Goal: Task Accomplishment & Management: Manage account settings

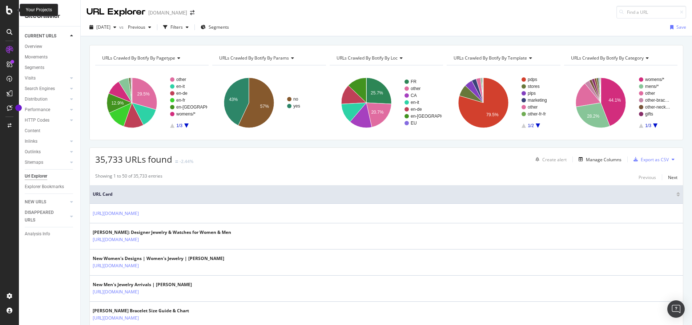
click at [11, 8] on icon at bounding box center [9, 10] width 7 height 9
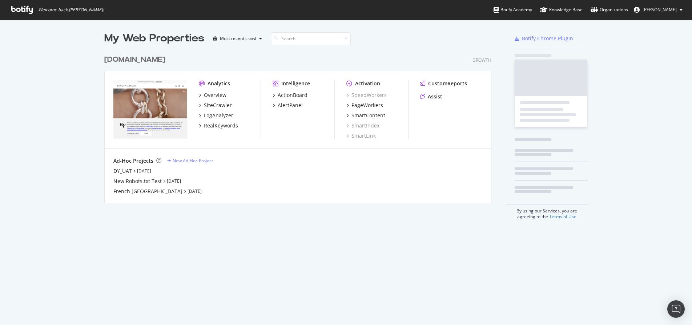
scroll to position [320, 681]
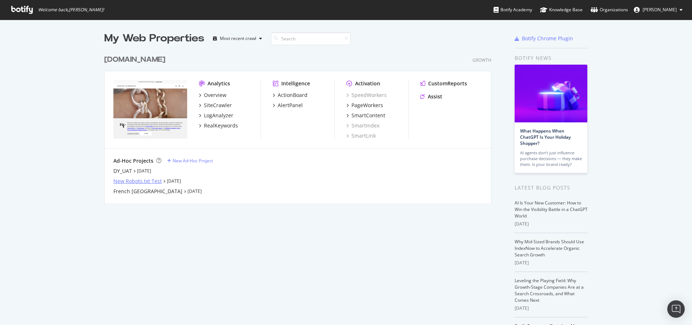
click at [151, 181] on div "New Robots.txt Test" at bounding box center [137, 181] width 48 height 7
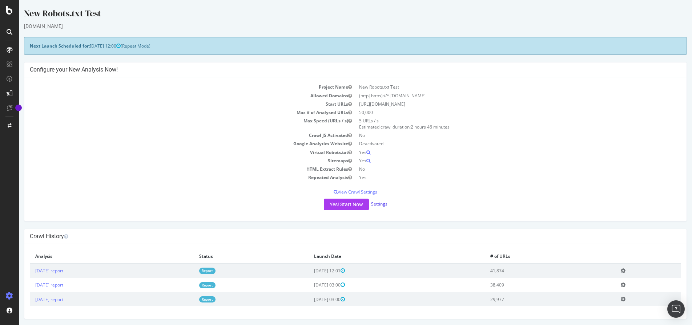
click at [382, 205] on link "Settings" at bounding box center [379, 204] width 16 height 6
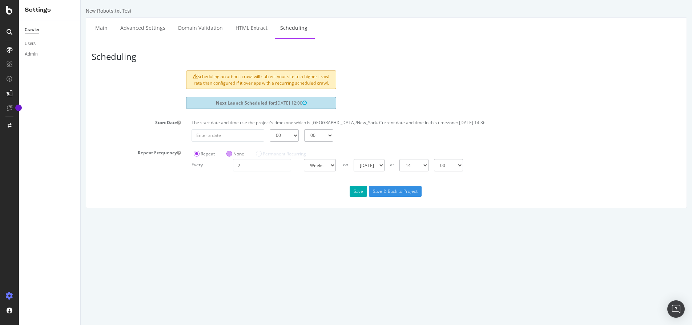
click at [229, 155] on label "None" at bounding box center [236, 154] width 18 height 6
click at [81, 0] on input "None" at bounding box center [81, 0] width 0 height 0
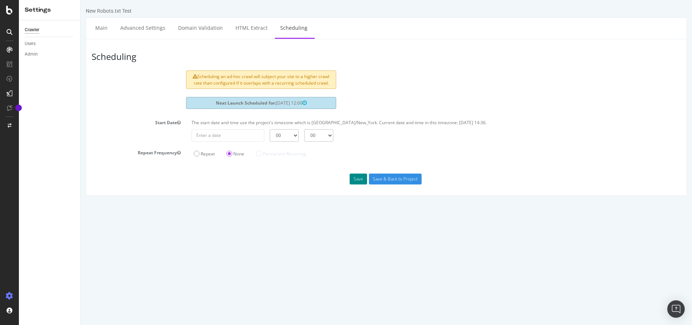
click at [362, 182] on button "Save" at bounding box center [358, 179] width 17 height 11
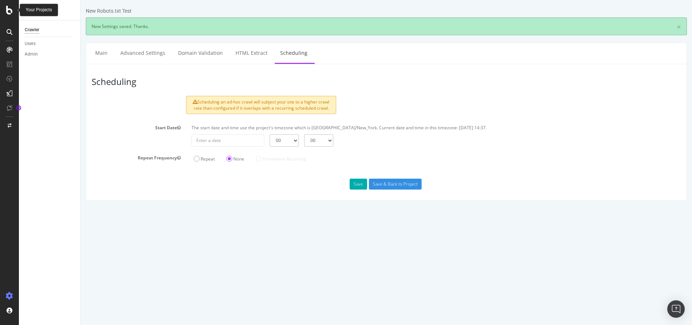
click at [9, 13] on icon at bounding box center [9, 10] width 7 height 9
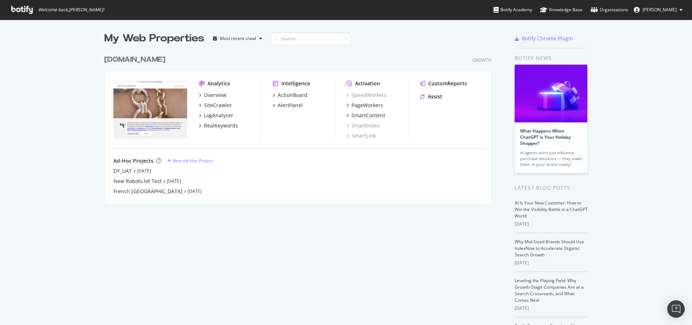
scroll to position [320, 681]
